Goal: Task Accomplishment & Management: Use online tool/utility

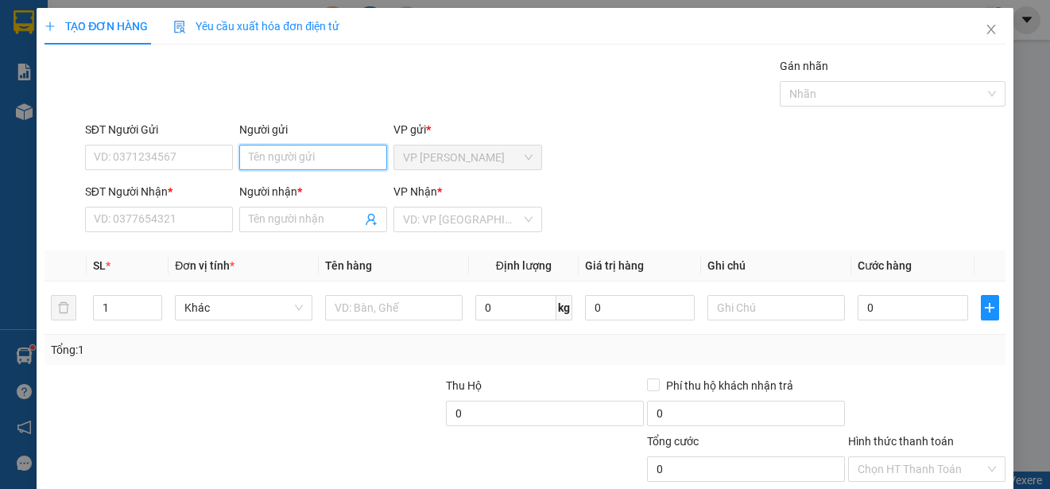
click at [343, 156] on input "Người gửi" at bounding box center [313, 157] width 148 height 25
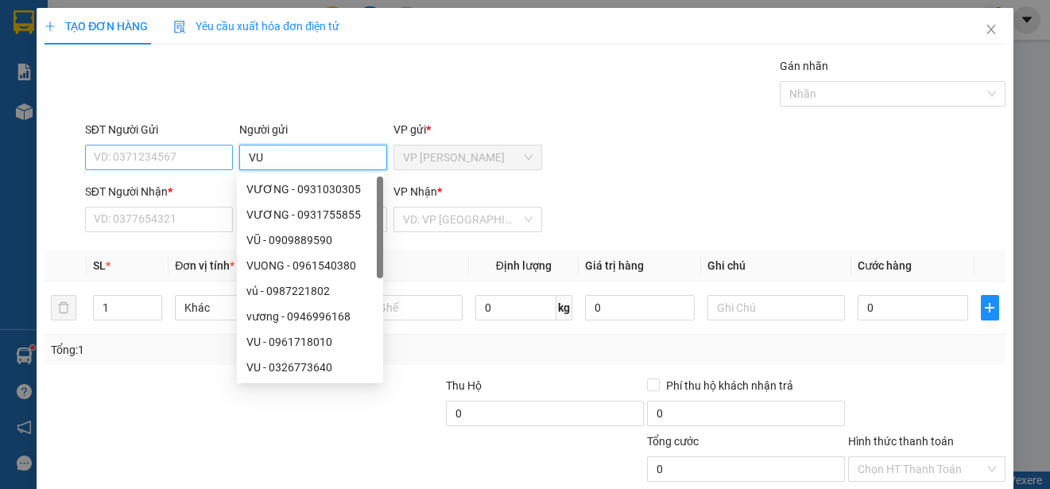
type input "VU"
click at [211, 155] on input "SĐT Người Gửi" at bounding box center [159, 157] width 148 height 25
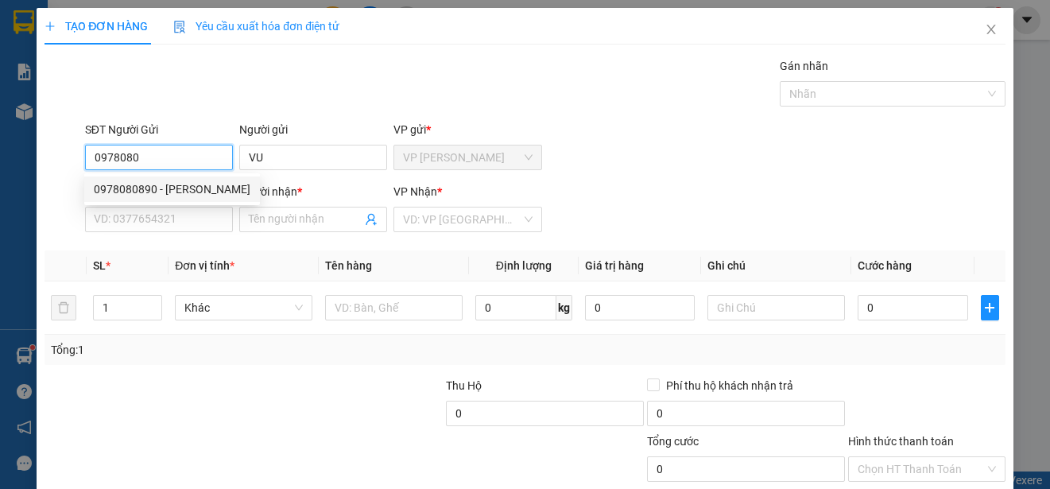
click at [204, 186] on div "0978080890 - [PERSON_NAME]" at bounding box center [172, 188] width 157 height 17
type input "0978080890"
type input "VŨ"
type input "0814442828"
type input "DAT"
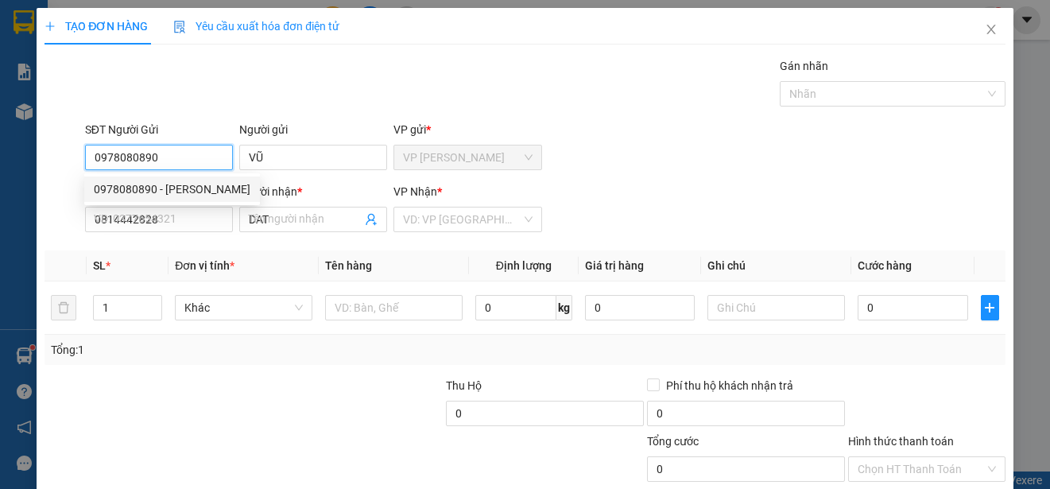
type input "20.000"
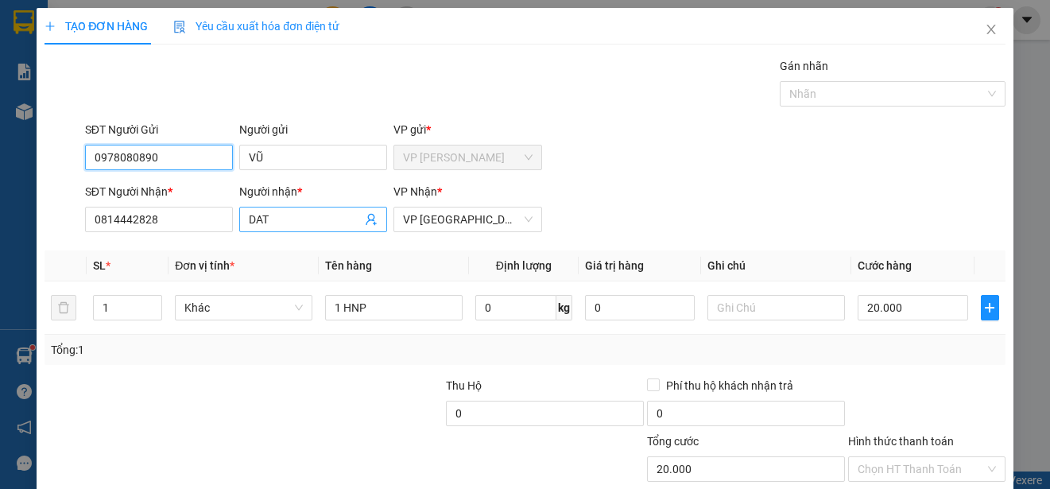
type input "0978080890"
click at [303, 222] on input "DAT" at bounding box center [305, 219] width 113 height 17
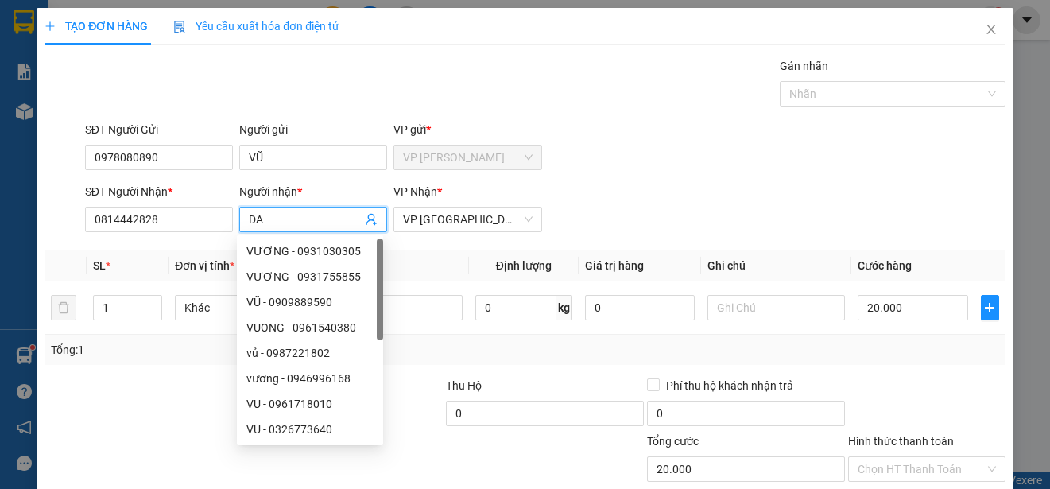
type input "D"
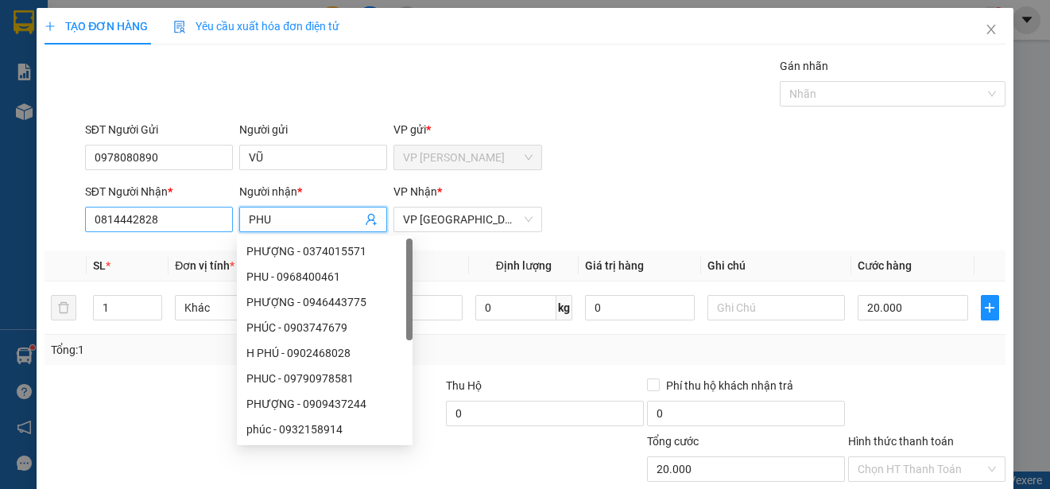
type input "PHU"
click at [180, 224] on input "0814442828" at bounding box center [159, 219] width 148 height 25
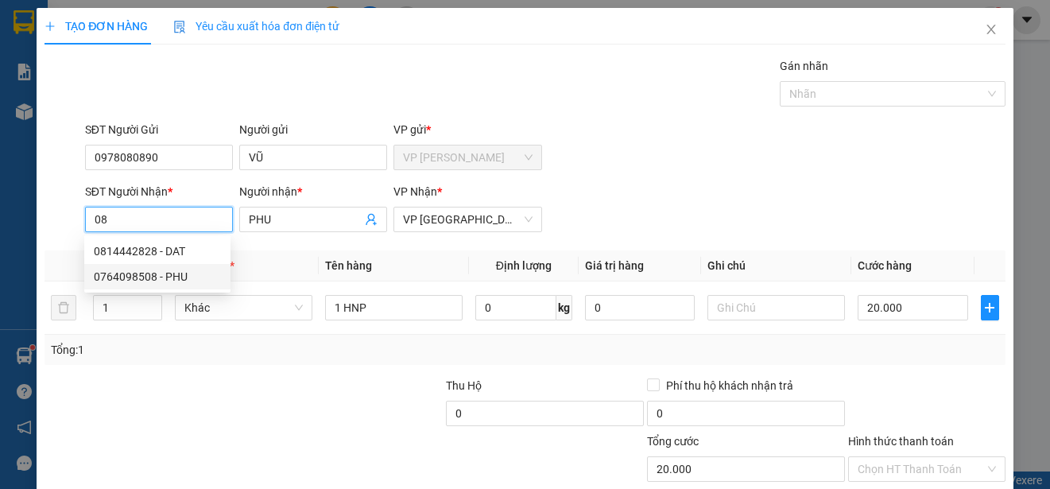
click at [165, 269] on div "0764098508 - PHU" at bounding box center [157, 276] width 127 height 17
type input "0764098508"
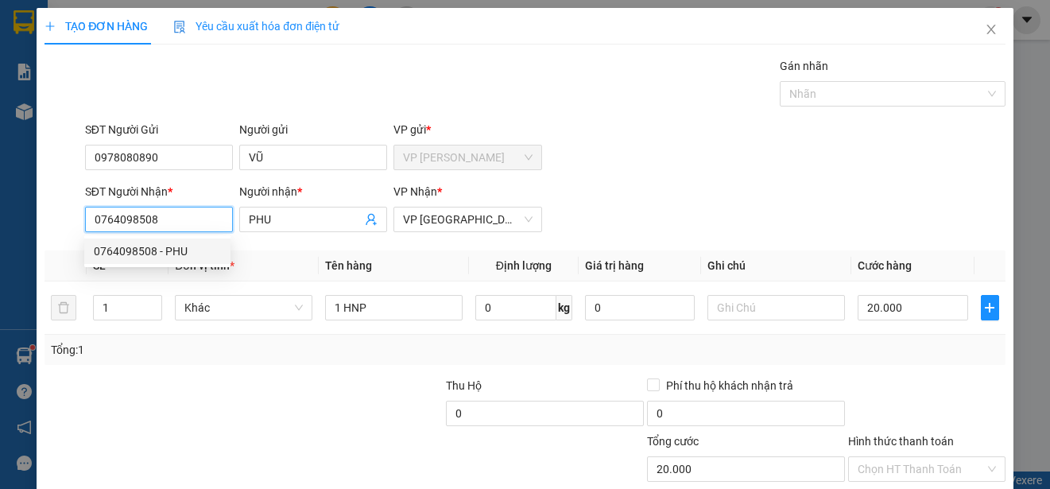
type input "25.000"
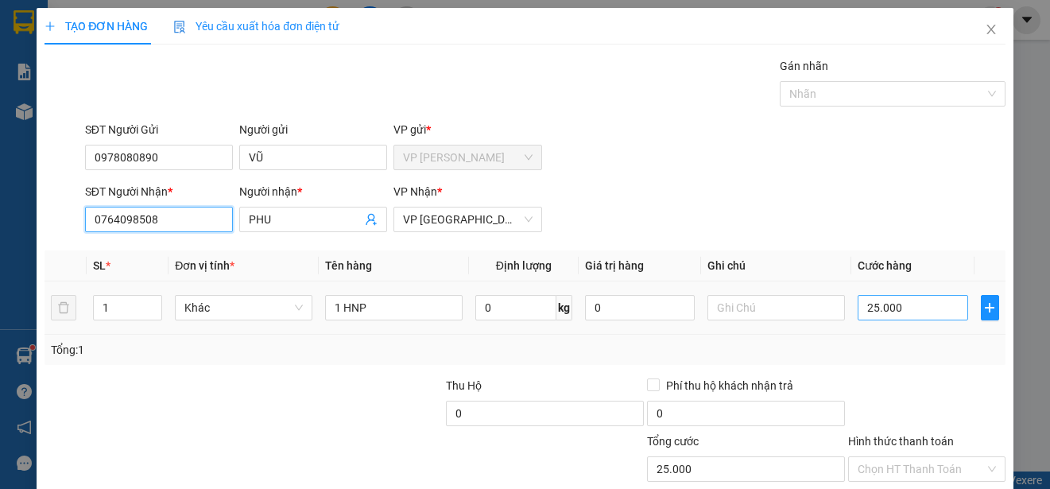
type input "0764098508"
click at [857, 306] on input "25.000" at bounding box center [912, 307] width 110 height 25
type input "0"
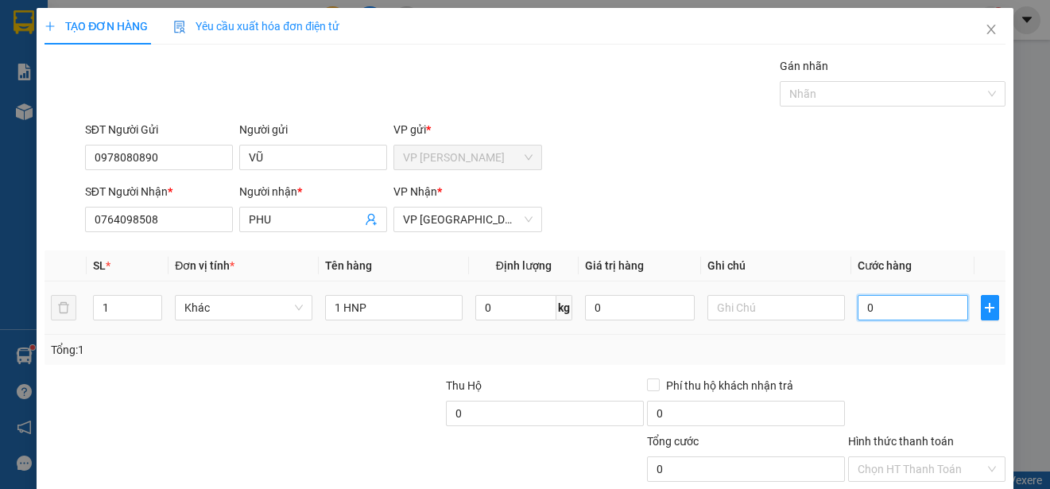
click at [857, 306] on input "0" at bounding box center [912, 307] width 110 height 25
type input "30"
type input "300"
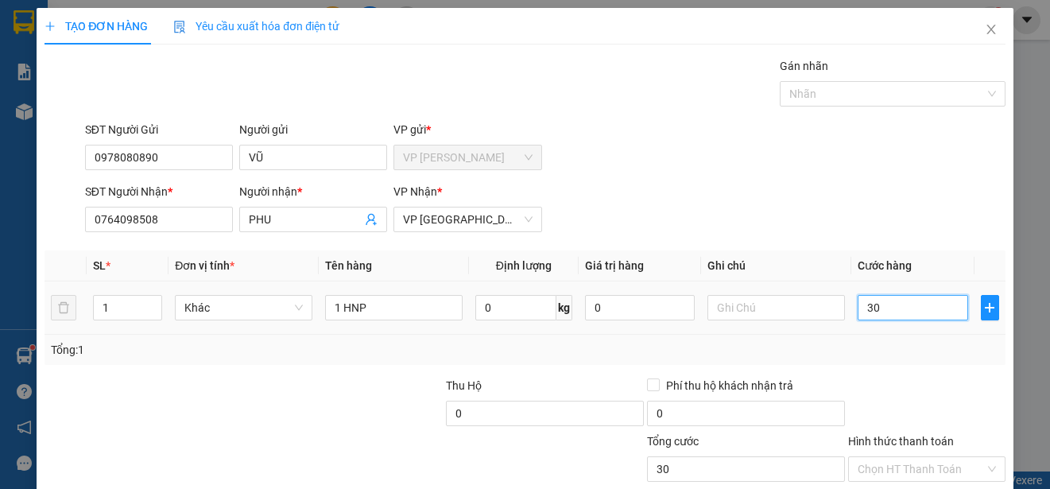
type input "300"
type input "3.000"
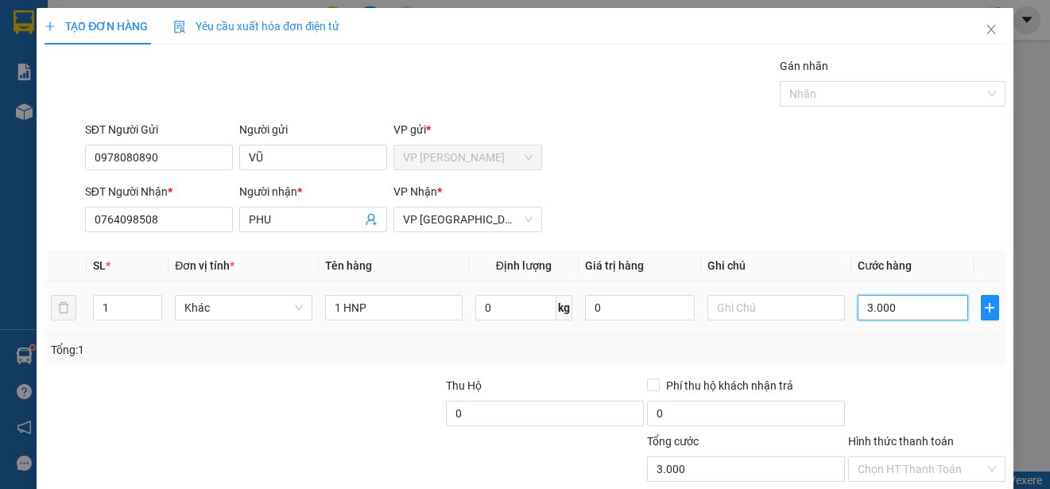
type input "30.000"
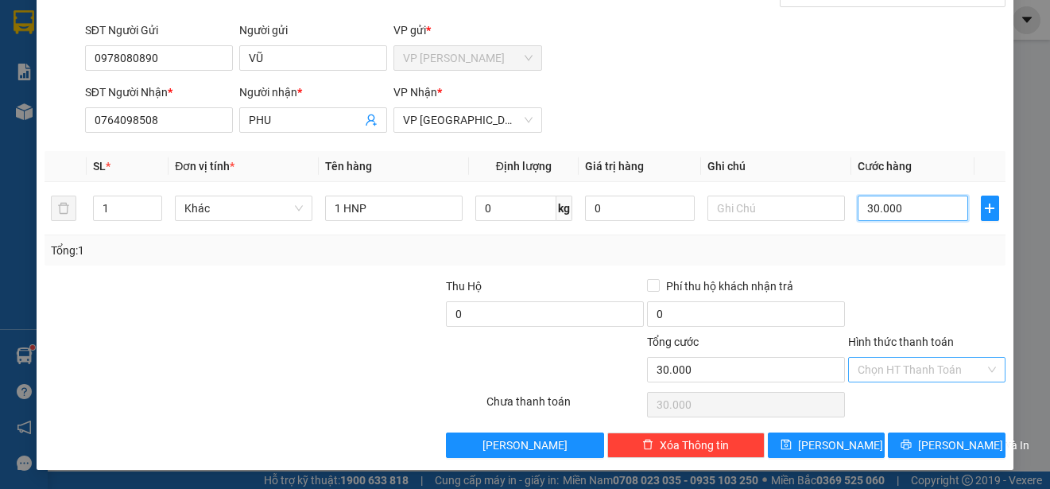
type input "30.000"
click at [952, 369] on input "Hình thức thanh toán" at bounding box center [920, 370] width 127 height 24
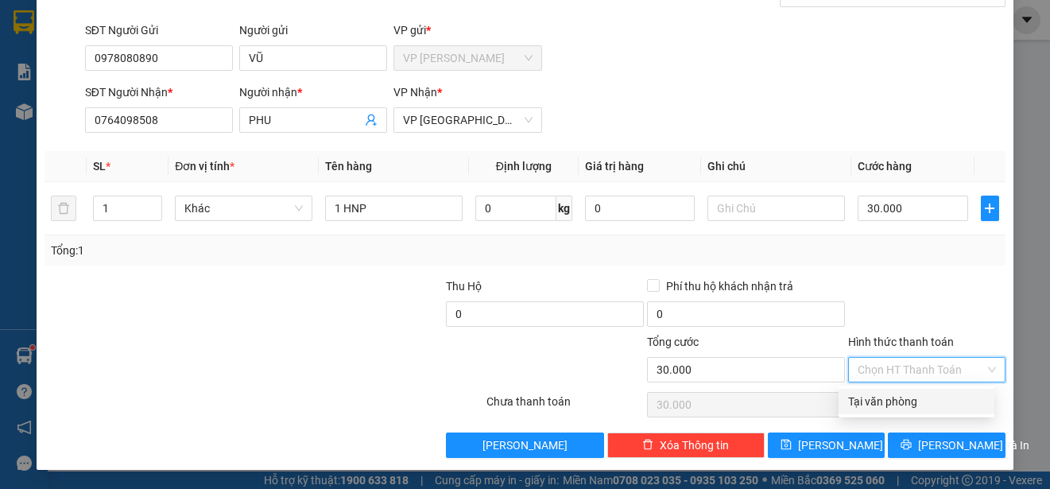
click at [946, 398] on div "Tại văn phòng" at bounding box center [916, 400] width 137 height 17
type input "0"
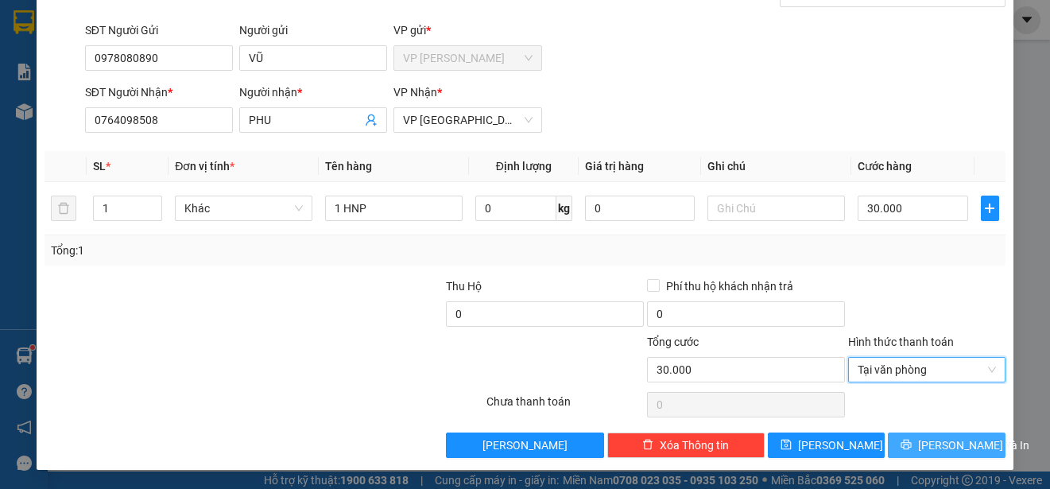
click at [946, 446] on span "[PERSON_NAME] và In" at bounding box center [973, 444] width 111 height 17
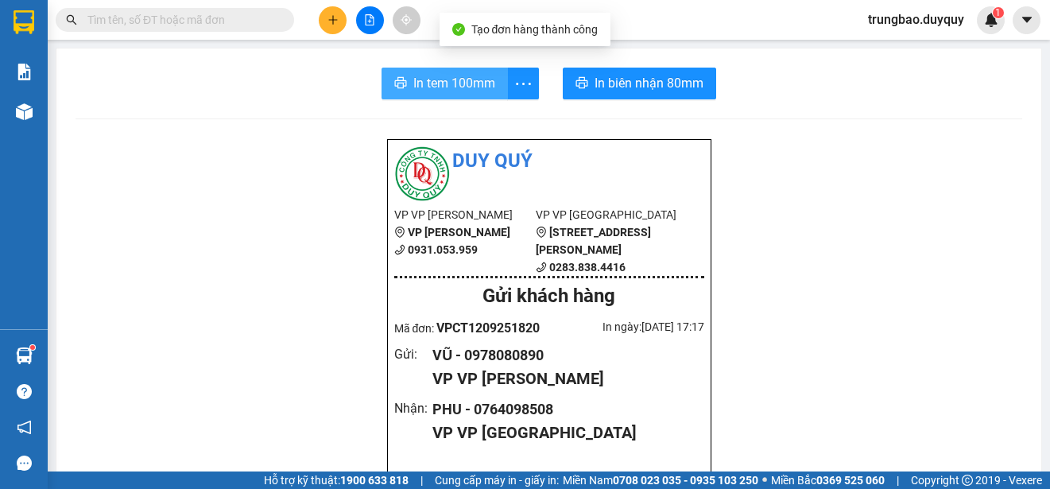
click at [459, 79] on span "In tem 100mm" at bounding box center [454, 83] width 82 height 20
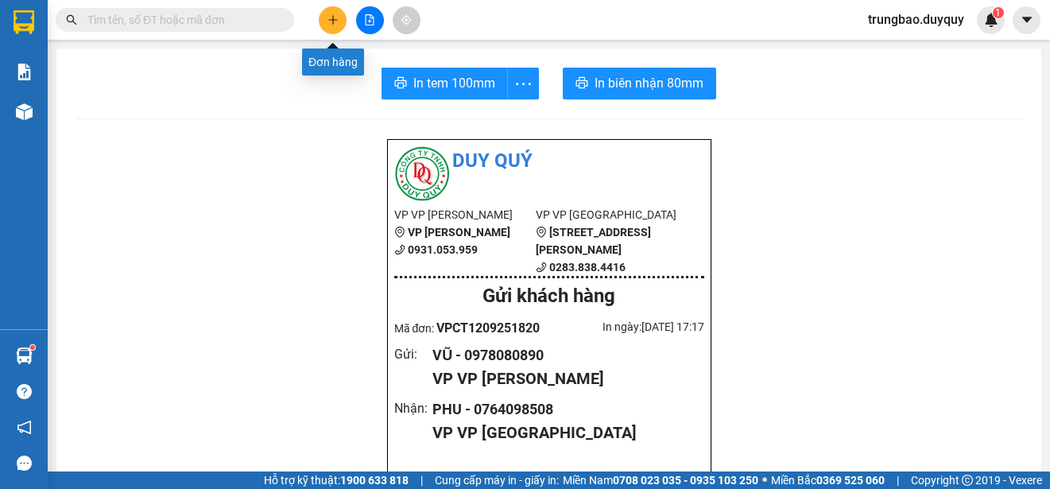
click at [338, 25] on button at bounding box center [333, 20] width 28 height 28
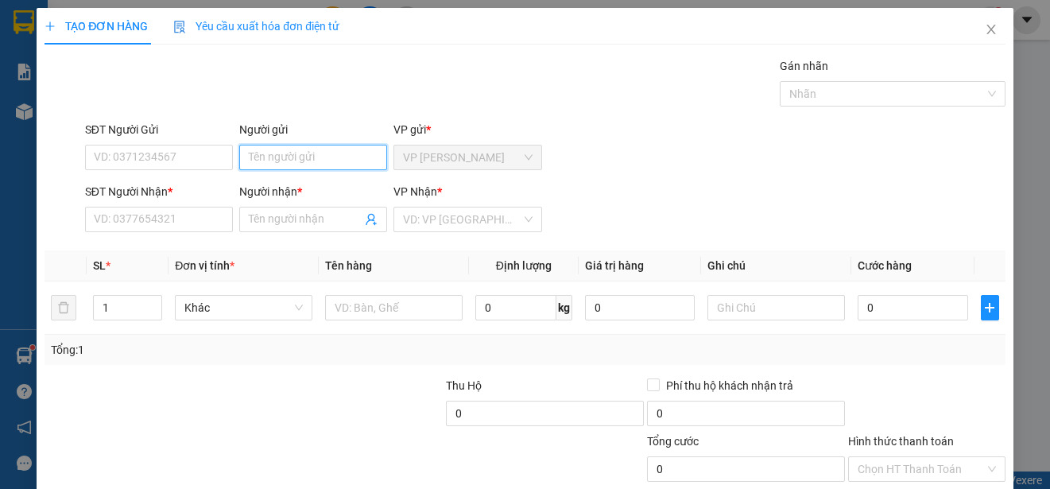
click at [346, 156] on input "Người gửi" at bounding box center [313, 157] width 148 height 25
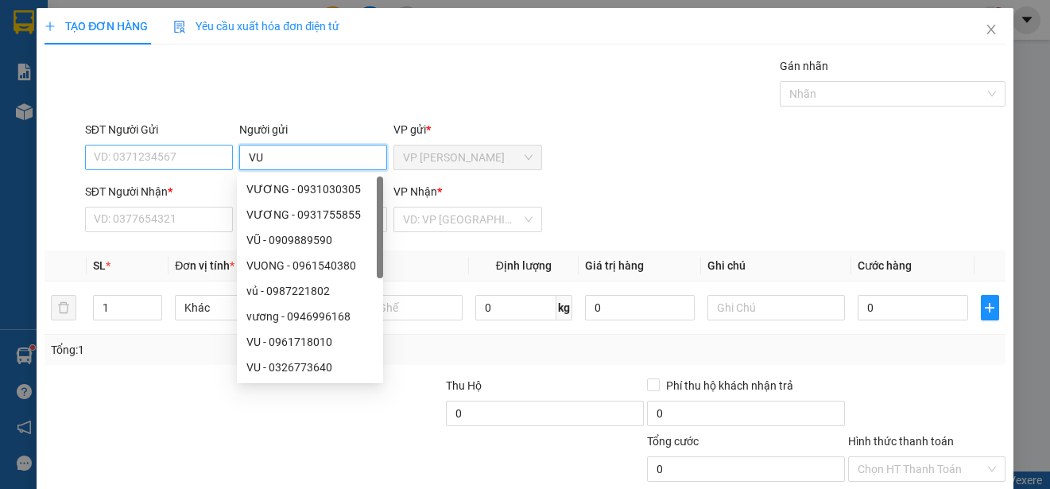
type input "VU"
click at [163, 158] on input "SĐT Người Gửi" at bounding box center [159, 157] width 148 height 25
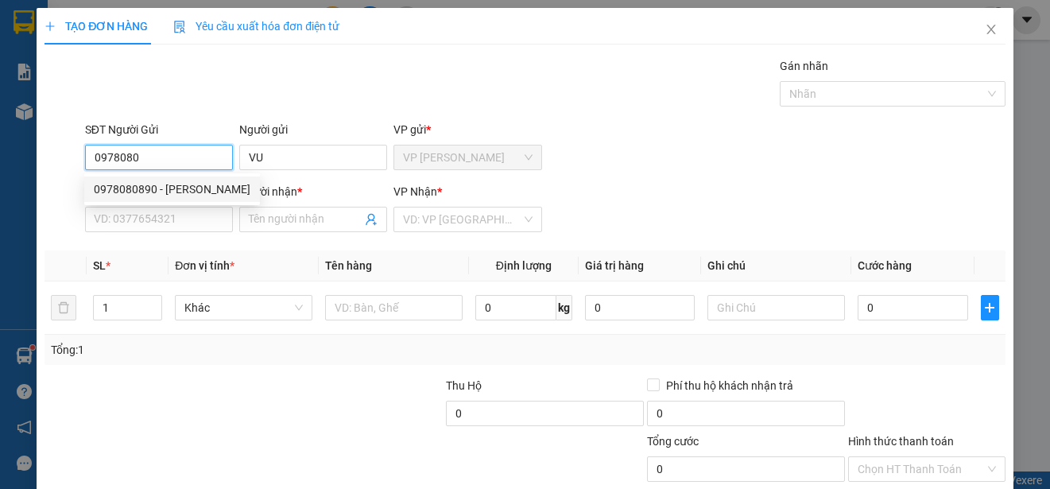
click at [189, 188] on div "0978080890 - [PERSON_NAME]" at bounding box center [172, 188] width 157 height 17
type input "0978080890"
type input "VŨ"
type input "0764098508"
type input "PHU"
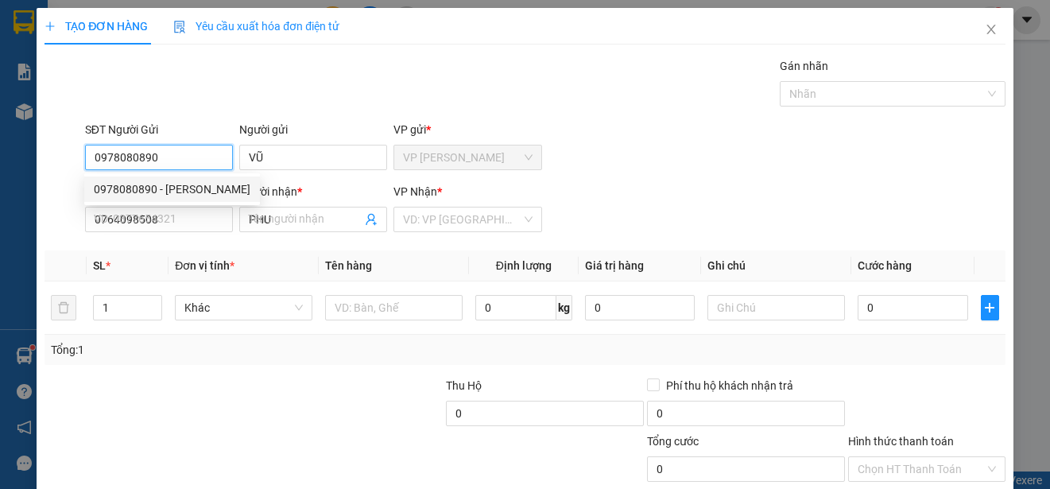
type input "30.000"
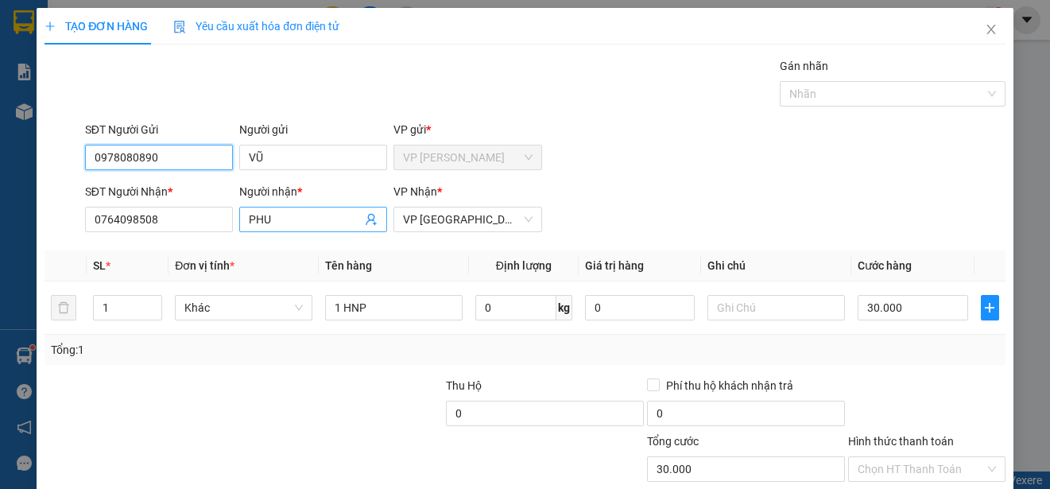
type input "0978080890"
click at [288, 218] on input "PHU" at bounding box center [305, 219] width 113 height 17
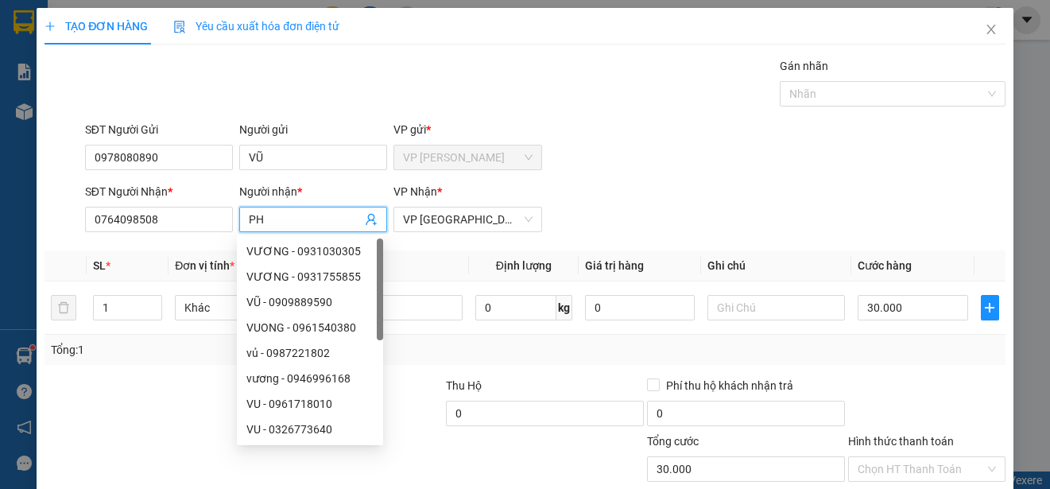
type input "P"
type input "UT"
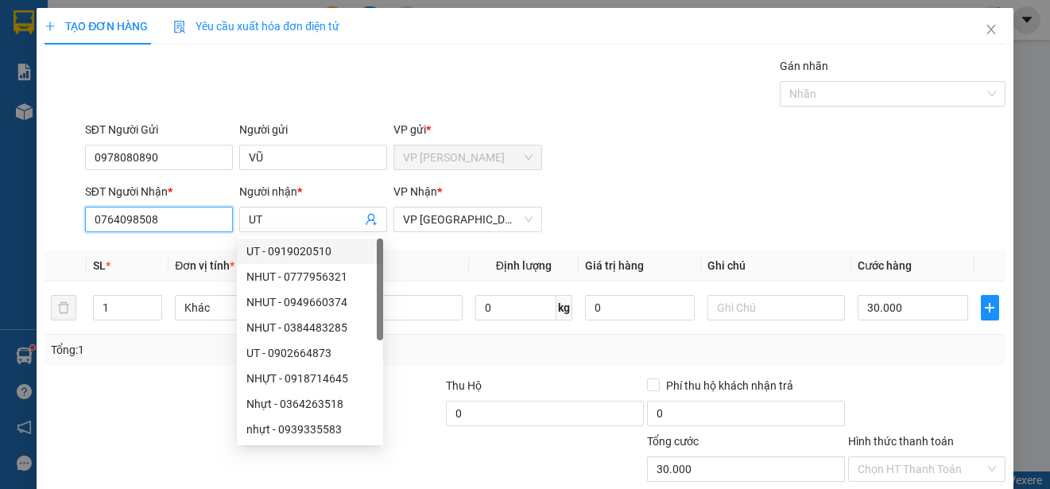
drag, startPoint x: 211, startPoint y: 215, endPoint x: 211, endPoint y: 229, distance: 13.5
click at [211, 227] on input "0764098508" at bounding box center [159, 219] width 148 height 25
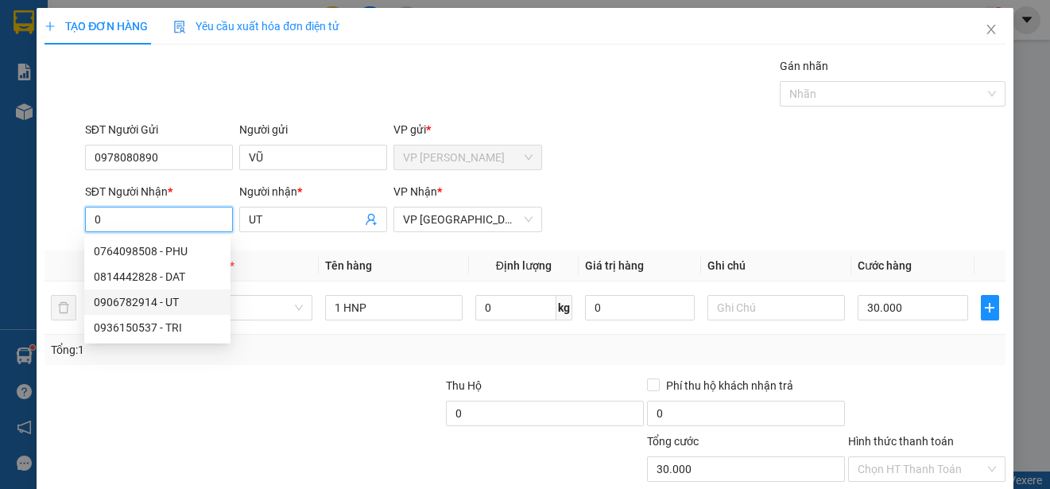
click at [152, 300] on div "0906782914 - UT" at bounding box center [157, 301] width 127 height 17
type input "0906782914"
type input "25.000"
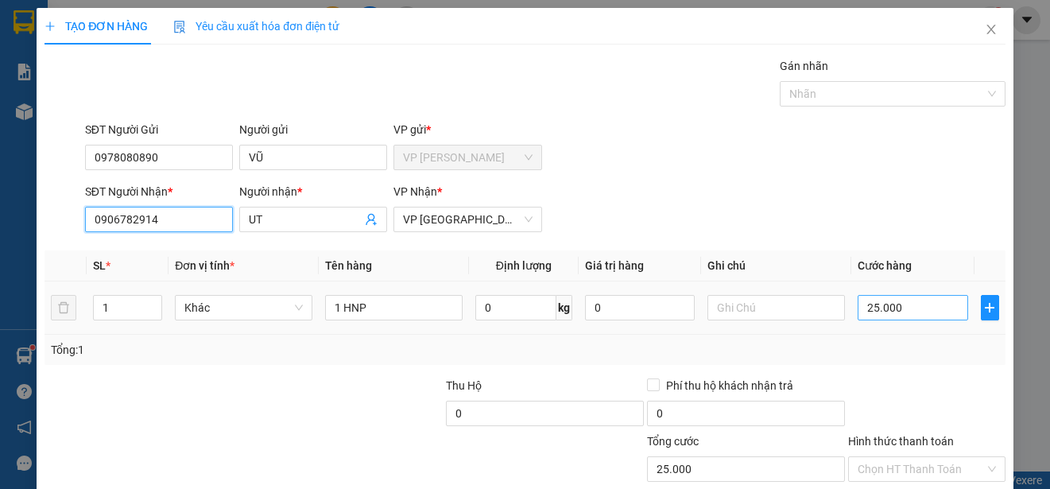
type input "0906782914"
click at [857, 307] on input "25.000" at bounding box center [912, 307] width 110 height 25
type input "0"
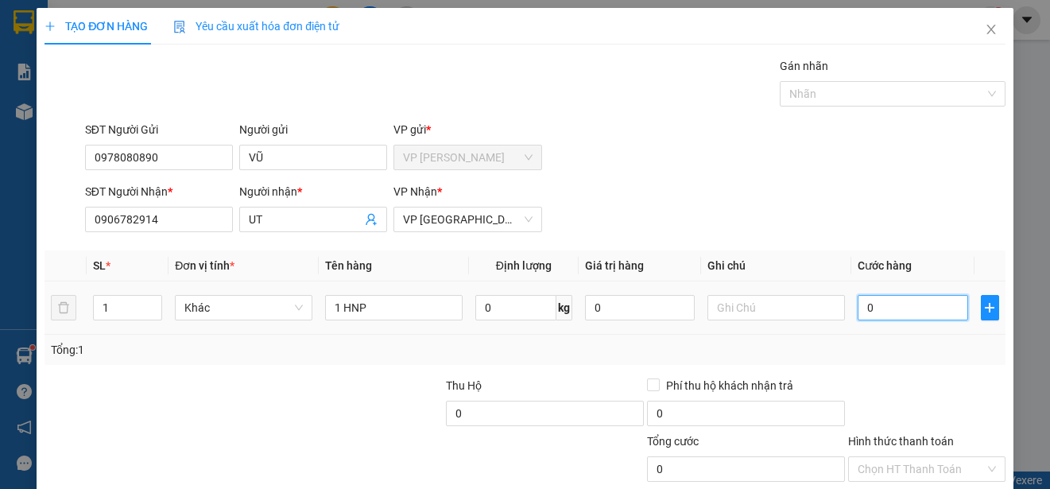
click at [857, 307] on input "0" at bounding box center [912, 307] width 110 height 25
type input "20"
type input "200"
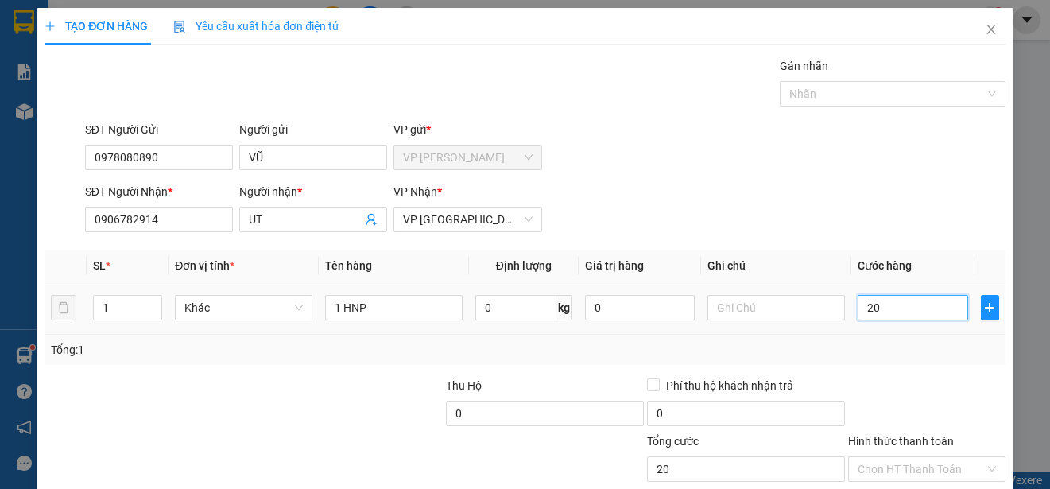
type input "200"
type input "2.000"
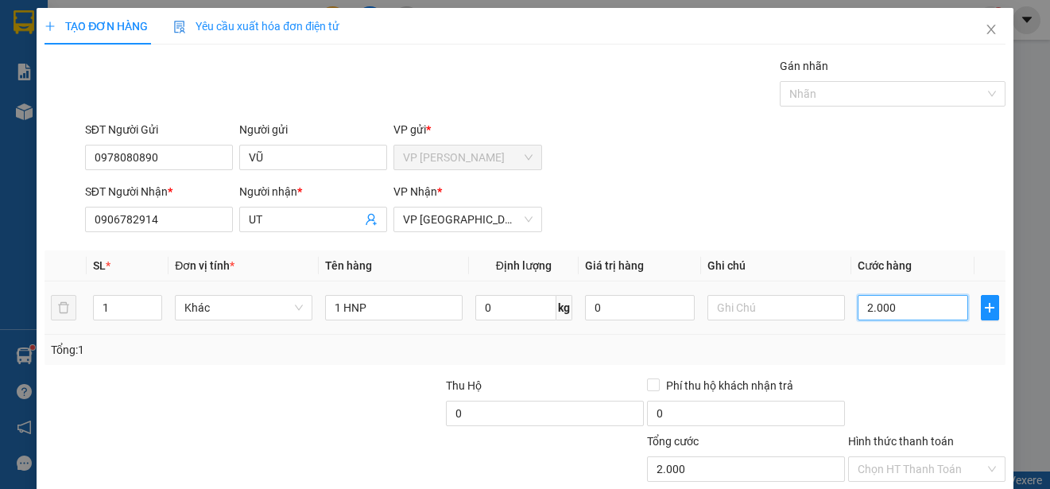
type input "20.000"
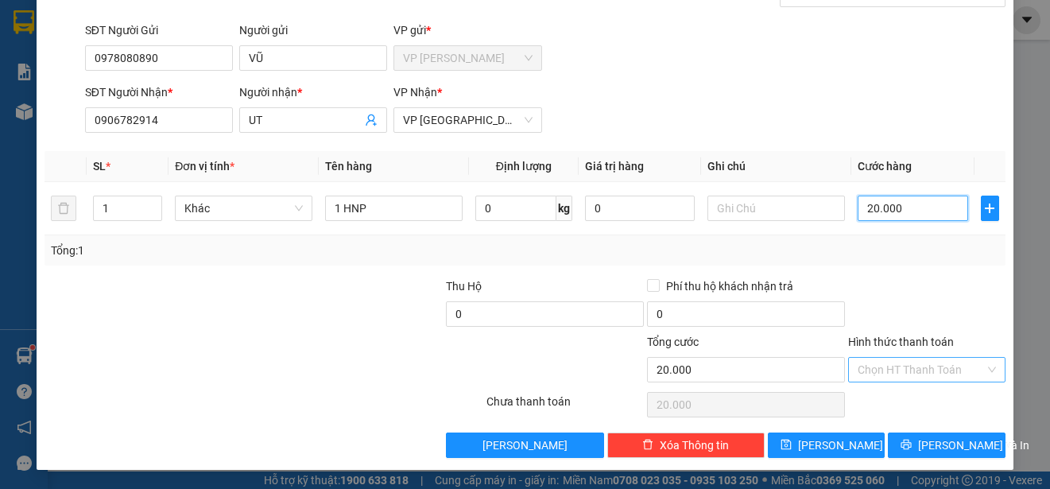
type input "20.000"
click at [936, 369] on input "Hình thức thanh toán" at bounding box center [920, 370] width 127 height 24
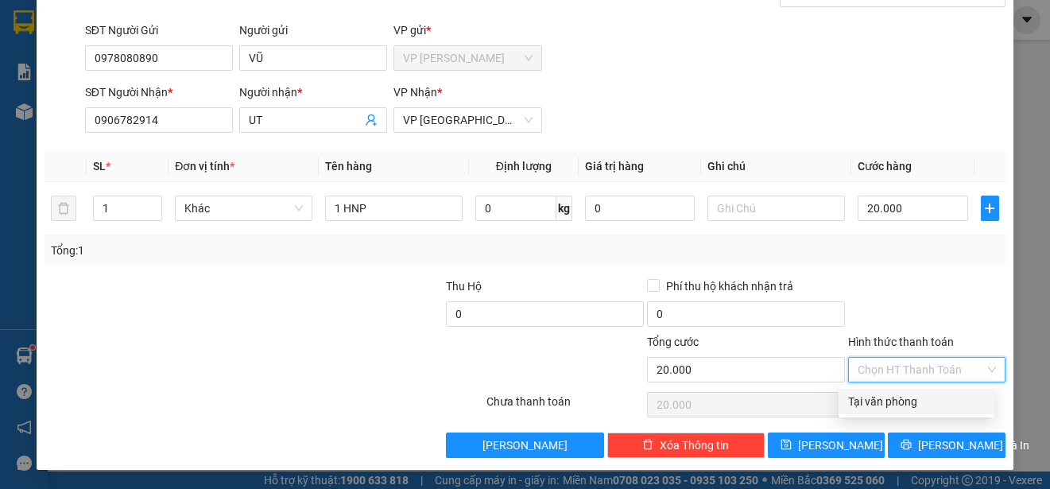
click at [937, 396] on div "Tại văn phòng" at bounding box center [916, 400] width 137 height 17
type input "0"
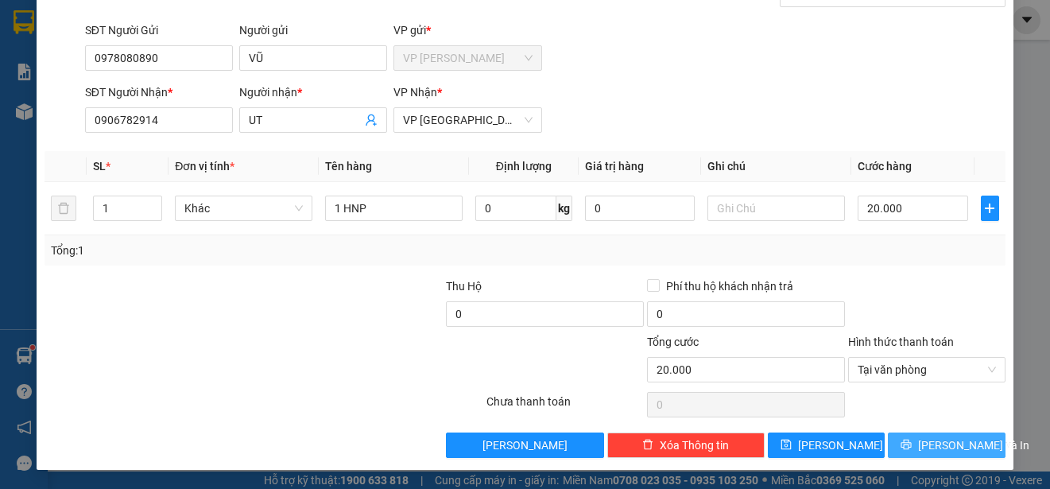
click at [944, 446] on span "[PERSON_NAME] và In" at bounding box center [973, 444] width 111 height 17
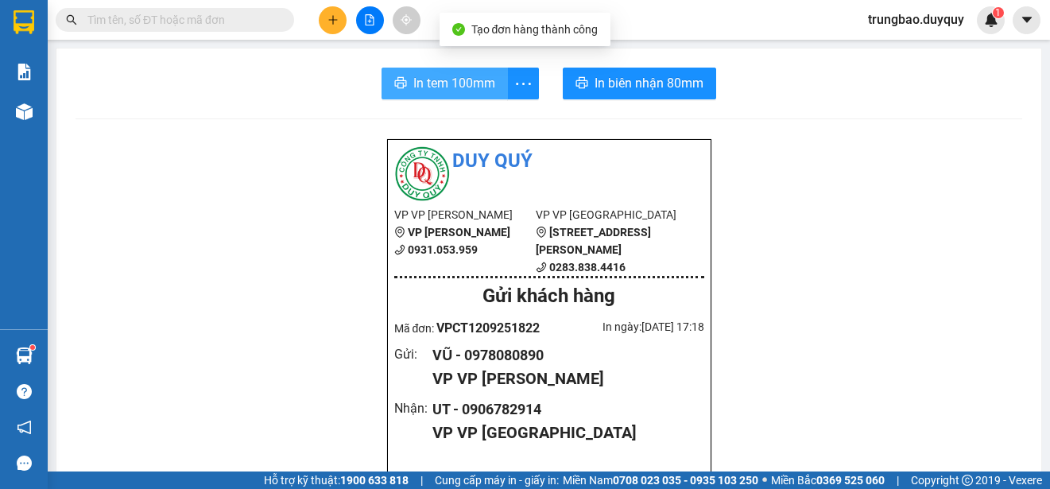
click at [416, 79] on span "In tem 100mm" at bounding box center [454, 83] width 82 height 20
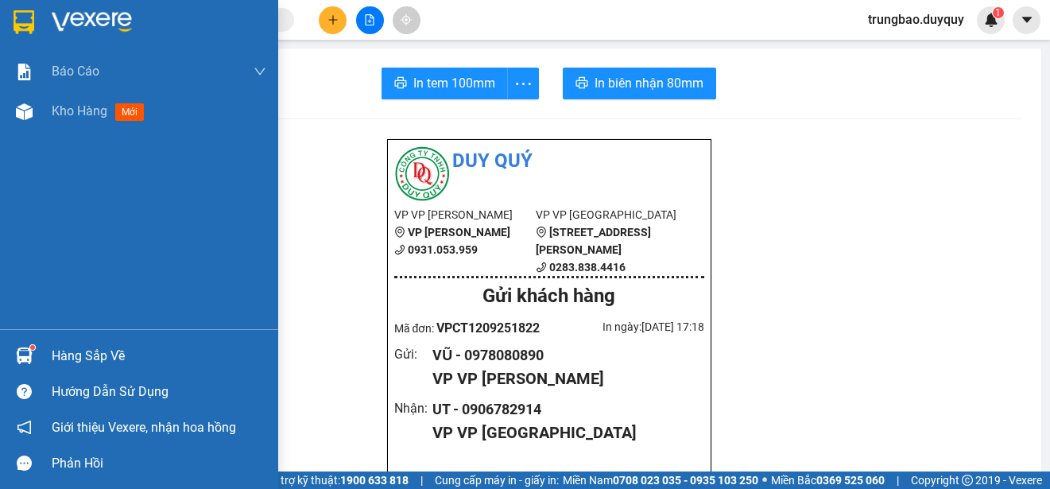
click at [27, 21] on img at bounding box center [24, 22] width 21 height 24
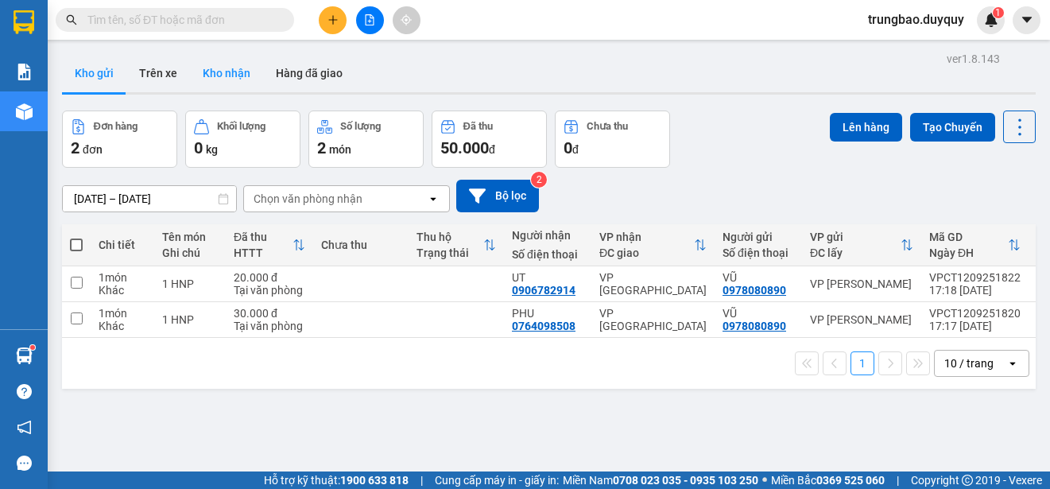
click at [238, 71] on button "Kho nhận" at bounding box center [226, 73] width 73 height 38
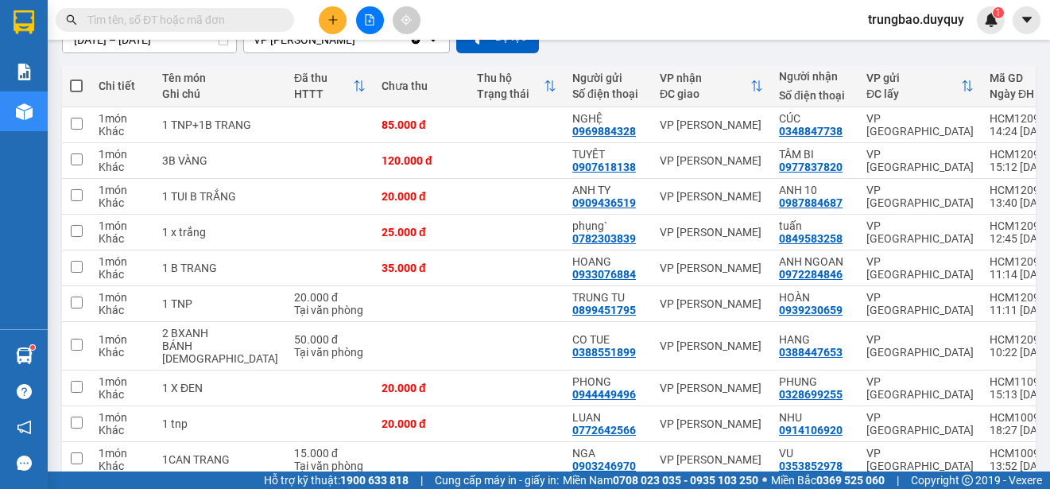
scroll to position [237, 0]
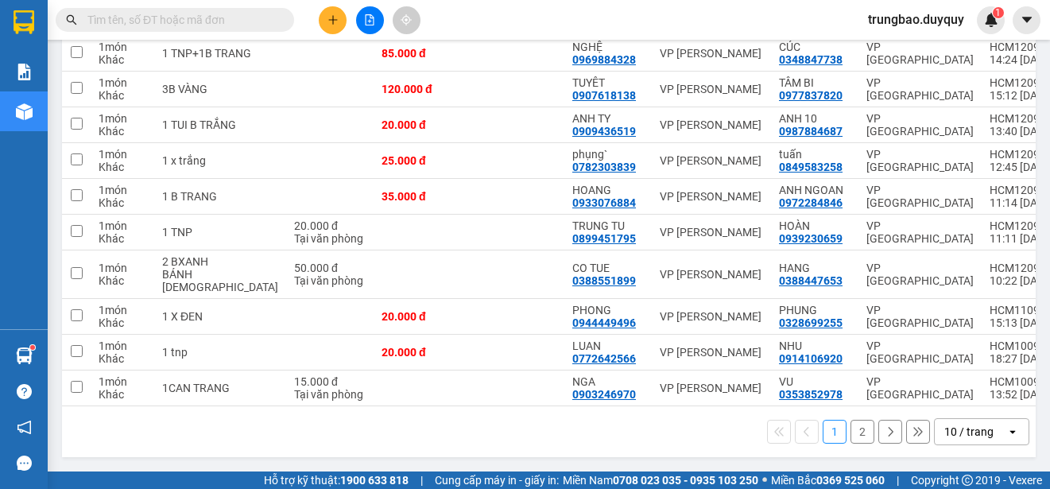
click at [852, 428] on button "2" at bounding box center [862, 431] width 24 height 24
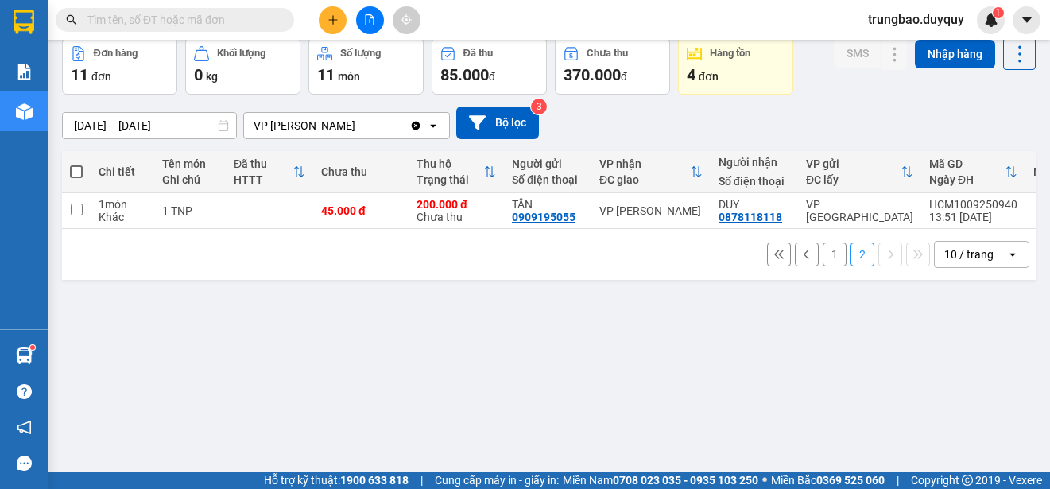
scroll to position [0, 0]
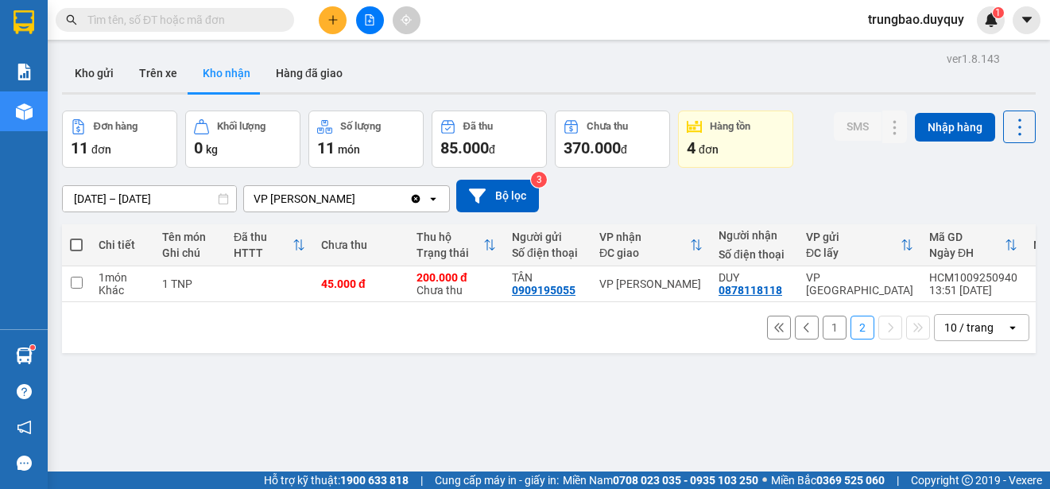
click at [822, 336] on button "1" at bounding box center [834, 327] width 24 height 24
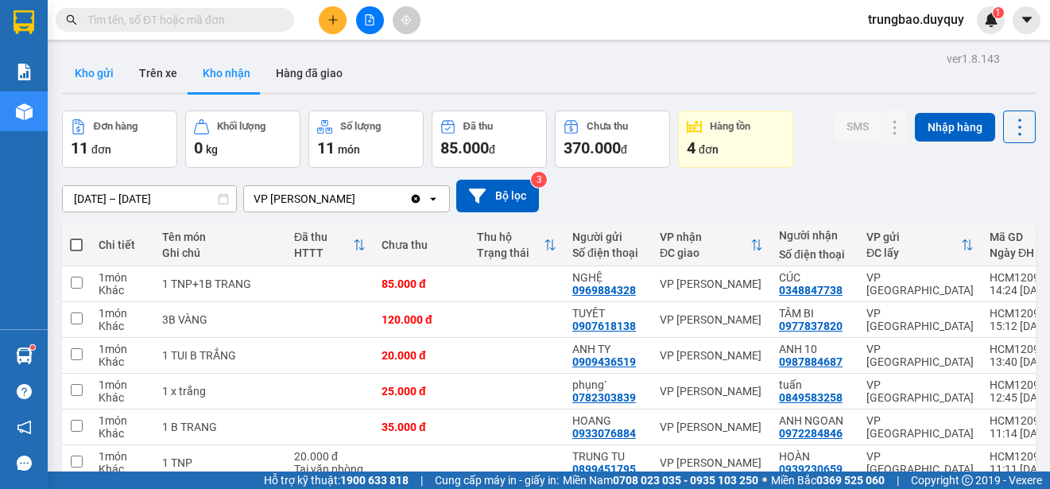
click at [98, 72] on button "Kho gửi" at bounding box center [94, 73] width 64 height 38
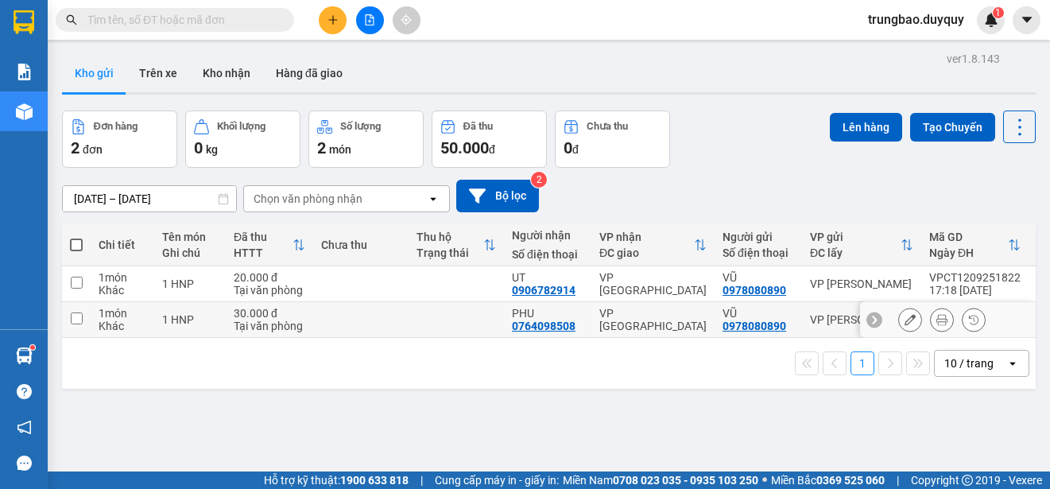
click at [72, 319] on input "checkbox" at bounding box center [77, 318] width 12 height 12
checkbox input "true"
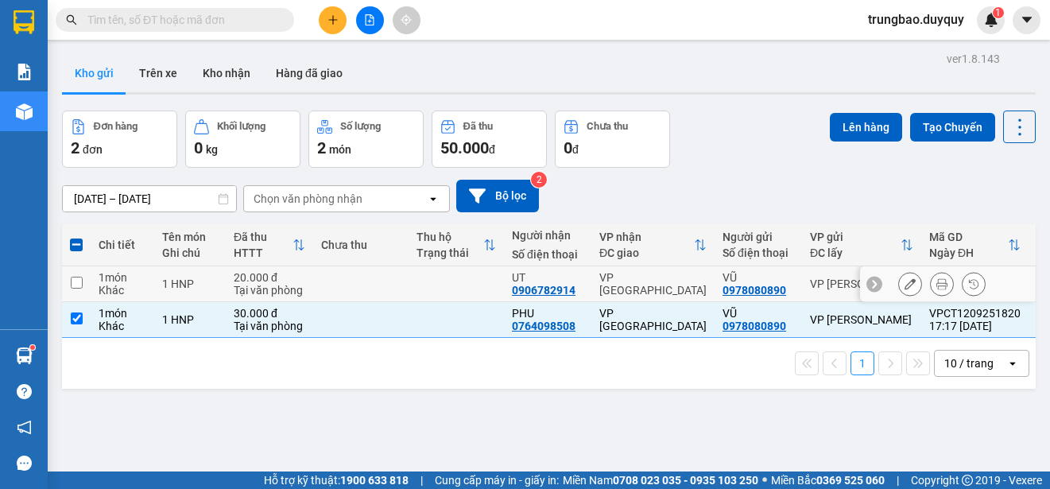
click at [79, 281] on input "checkbox" at bounding box center [77, 282] width 12 height 12
checkbox input "true"
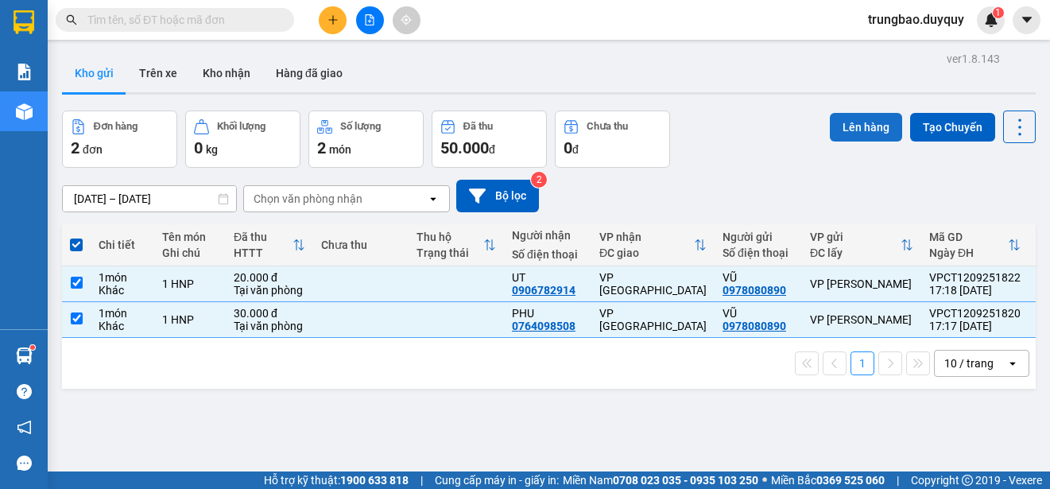
click at [865, 126] on button "Lên hàng" at bounding box center [865, 127] width 72 height 29
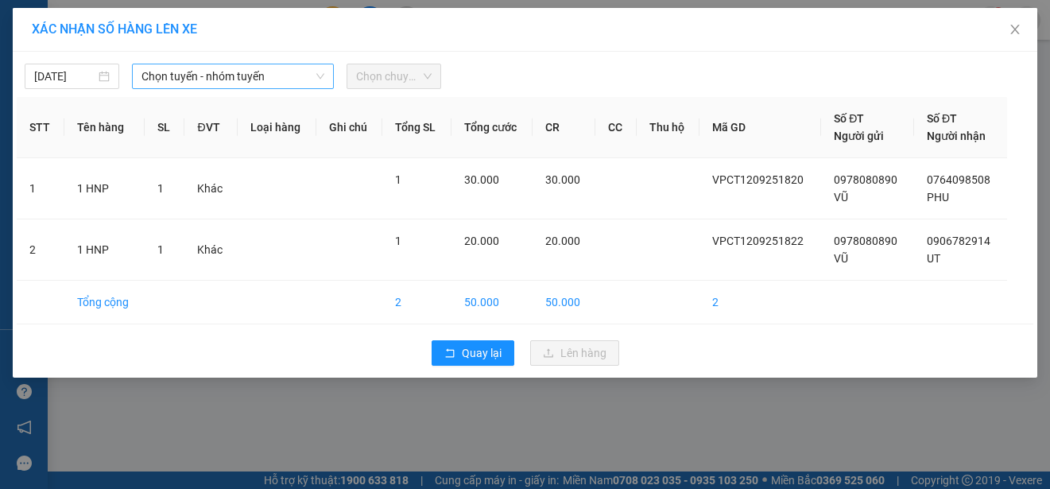
click at [235, 75] on span "Chọn tuyến - nhóm tuyến" at bounding box center [232, 76] width 183 height 24
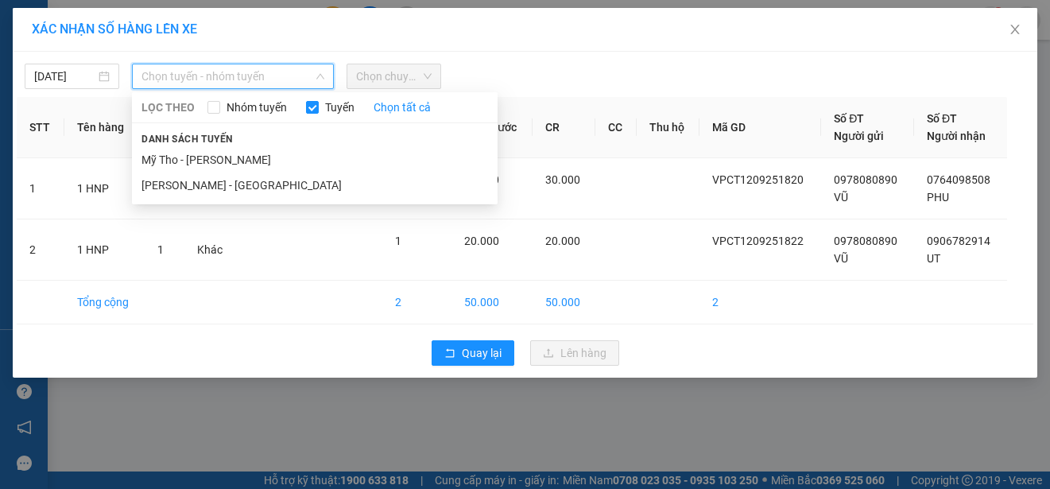
click at [260, 156] on li "Mỹ Tho - [PERSON_NAME]" at bounding box center [314, 159] width 365 height 25
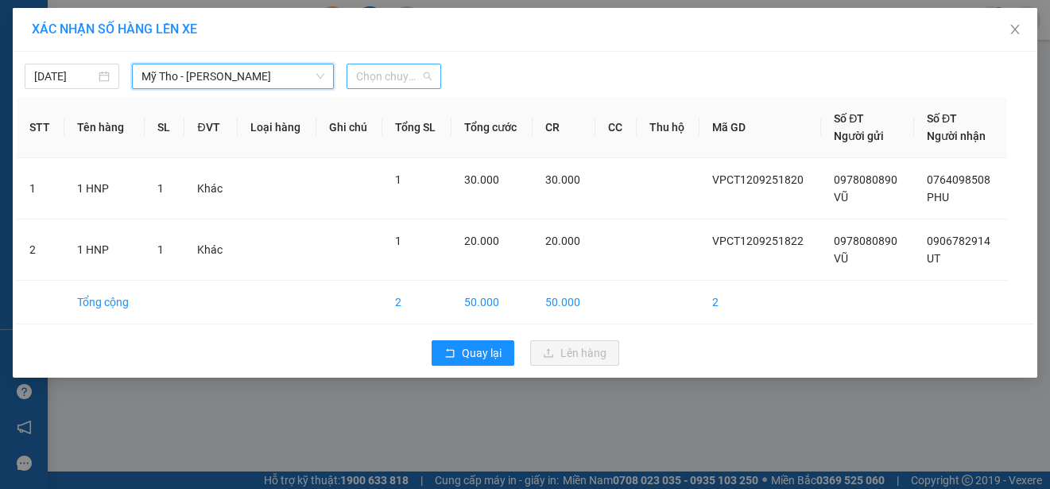
click at [404, 72] on span "Chọn chuyến" at bounding box center [393, 76] width 75 height 24
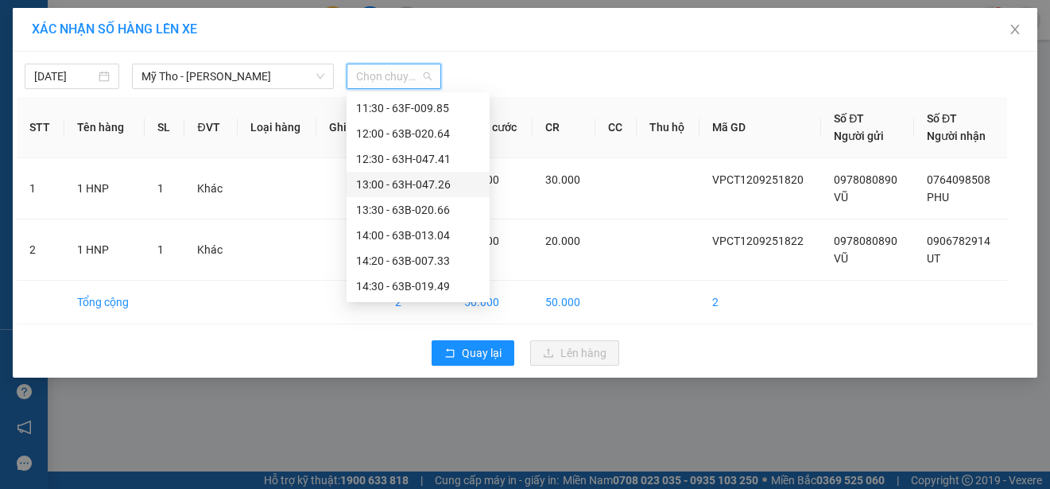
scroll to position [915, 0]
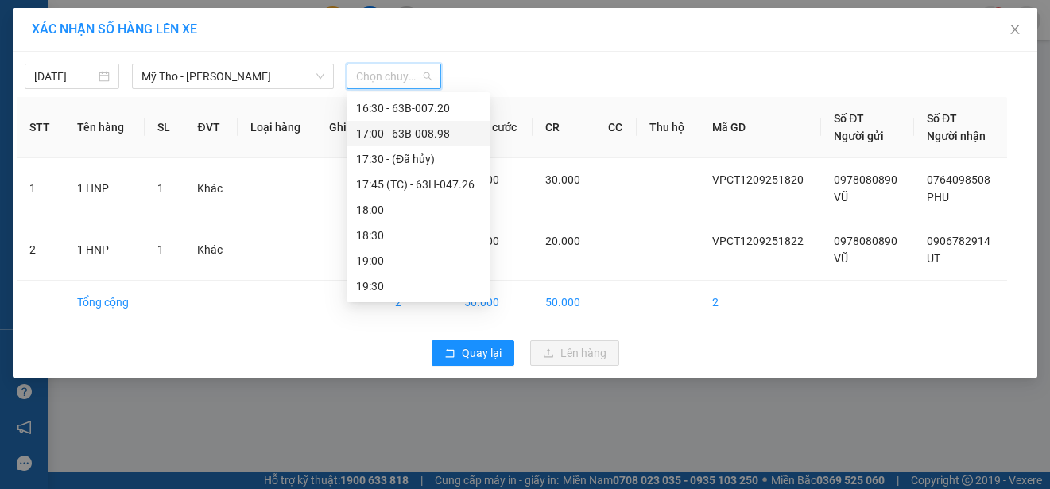
click at [444, 126] on div "17:00 - 63B-008.98" at bounding box center [418, 133] width 124 height 17
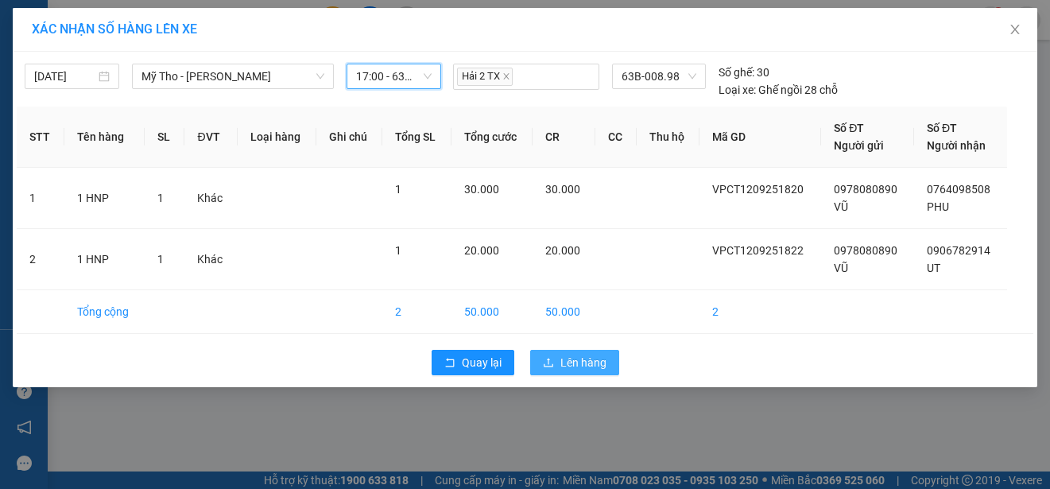
click at [582, 358] on span "Lên hàng" at bounding box center [583, 362] width 46 height 17
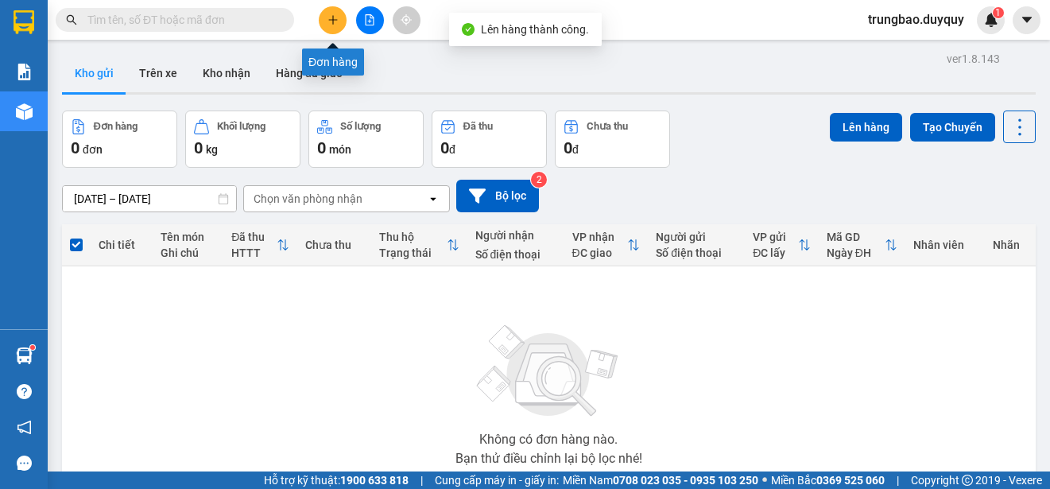
click at [338, 18] on button at bounding box center [333, 20] width 28 height 28
